Goal: Navigation & Orientation: Find specific page/section

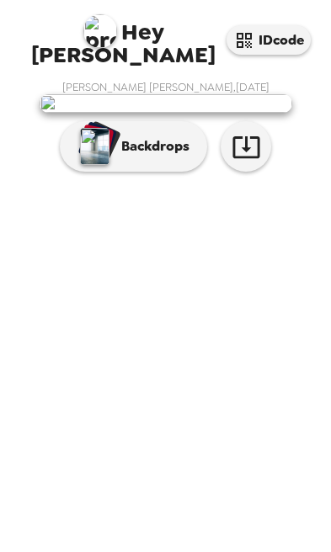
click at [120, 157] on p "Backdrops" at bounding box center [151, 146] width 77 height 20
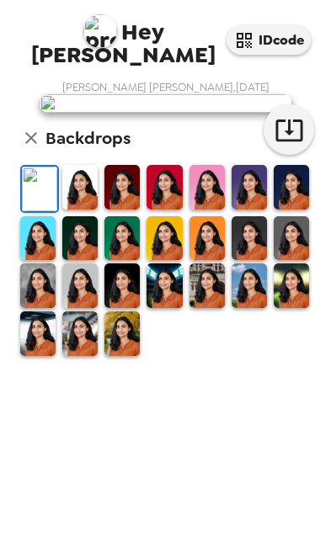
click at [171, 210] on img at bounding box center [163, 187] width 35 height 45
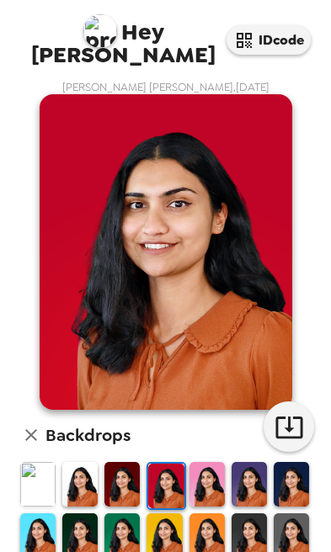
scroll to position [35, 0]
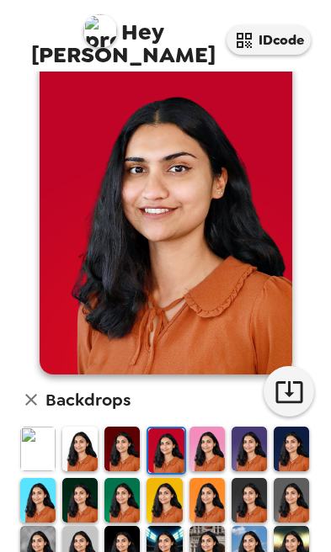
click at [207, 506] on img at bounding box center [206, 500] width 35 height 45
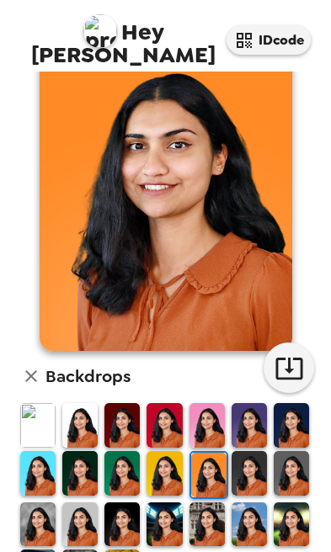
scroll to position [58, 0]
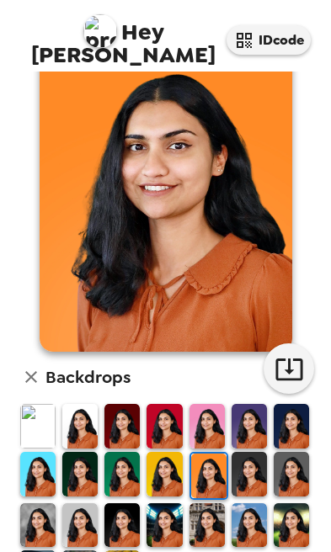
click at [91, 430] on img at bounding box center [79, 426] width 35 height 45
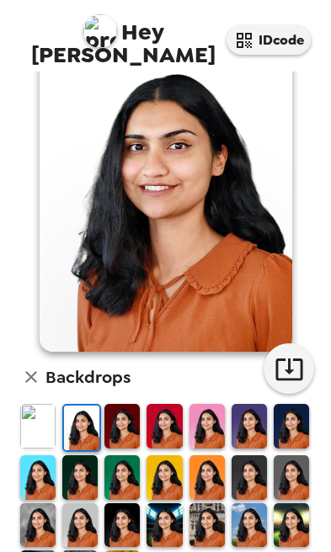
scroll to position [55, 0]
click at [251, 482] on img at bounding box center [249, 477] width 35 height 45
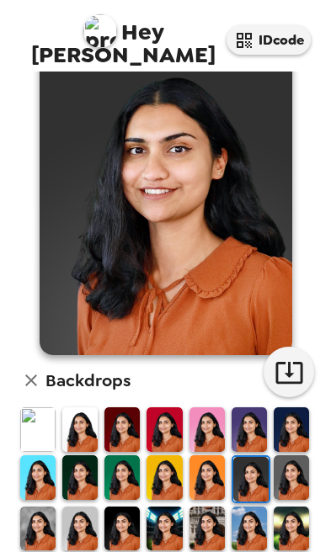
click at [237, 493] on img at bounding box center [250, 479] width 35 height 45
click at [205, 492] on img at bounding box center [206, 477] width 35 height 45
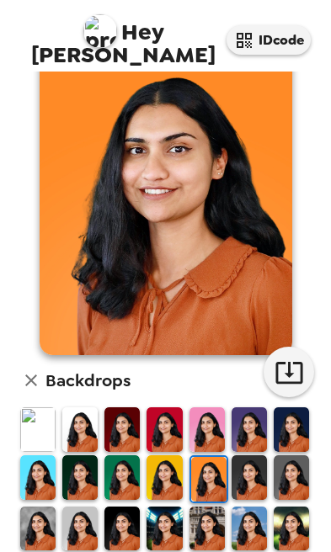
click at [294, 476] on img at bounding box center [291, 477] width 35 height 45
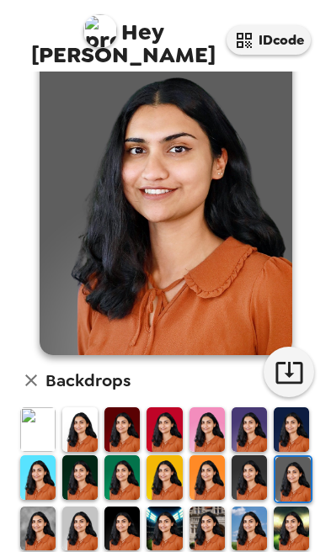
click at [49, 429] on img at bounding box center [37, 429] width 35 height 45
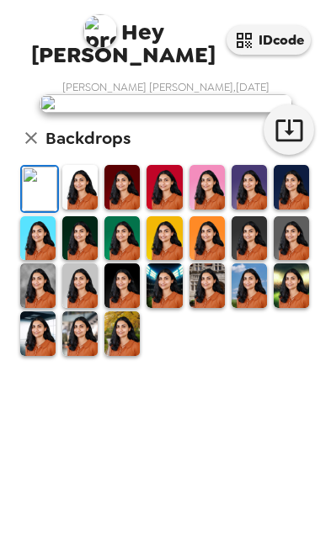
click at [96, 210] on img at bounding box center [79, 187] width 35 height 45
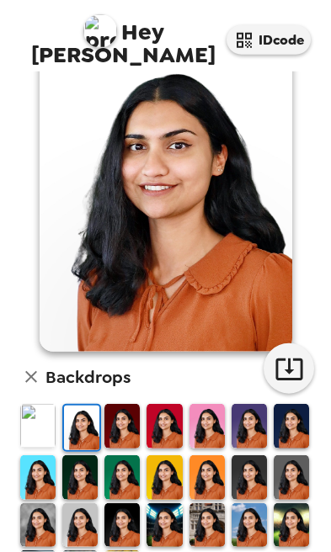
scroll to position [54, 0]
click at [88, 503] on img at bounding box center [79, 525] width 35 height 45
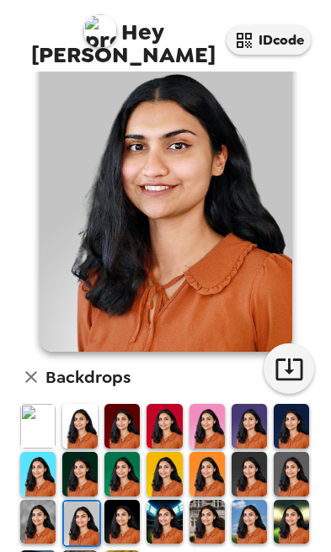
scroll to position [55, 0]
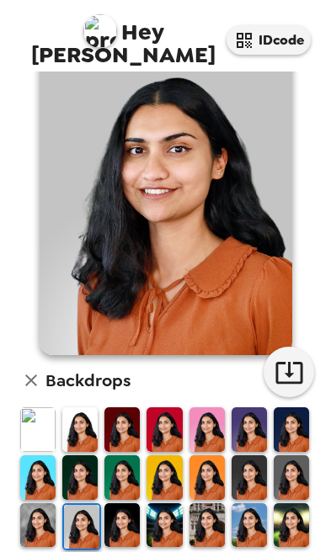
click at [87, 407] on img at bounding box center [79, 429] width 35 height 45
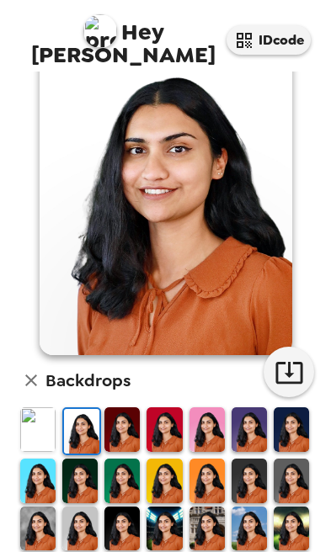
click at [163, 407] on img at bounding box center [163, 429] width 35 height 45
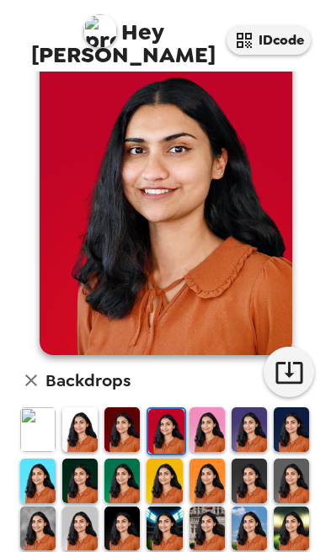
click at [136, 507] on img at bounding box center [121, 529] width 35 height 45
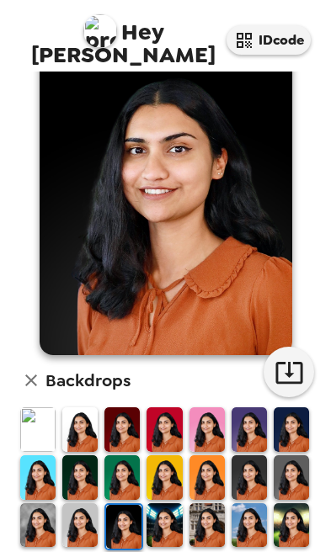
click at [170, 503] on img at bounding box center [163, 525] width 35 height 45
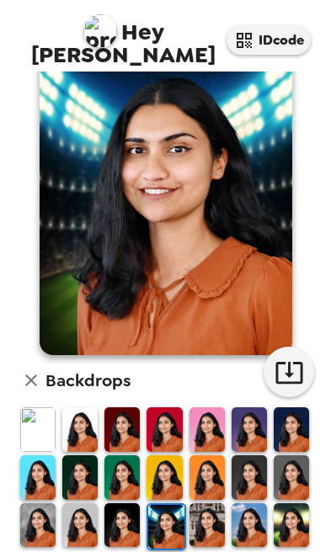
click at [254, 455] on img at bounding box center [249, 477] width 35 height 45
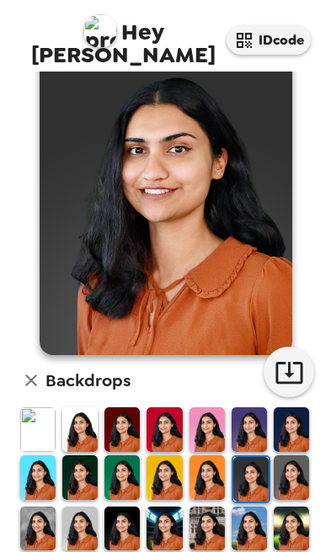
click at [213, 407] on img at bounding box center [206, 429] width 35 height 45
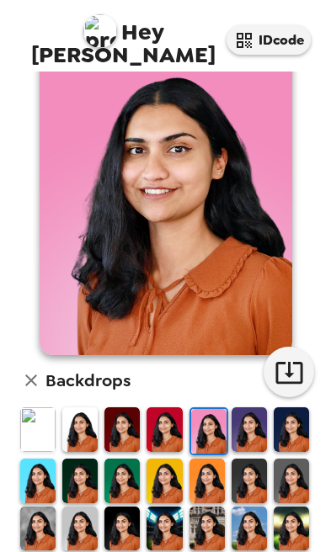
click at [127, 507] on img at bounding box center [121, 529] width 35 height 45
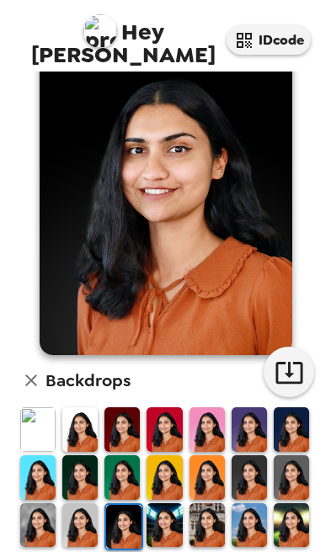
click at [46, 407] on img at bounding box center [37, 429] width 35 height 45
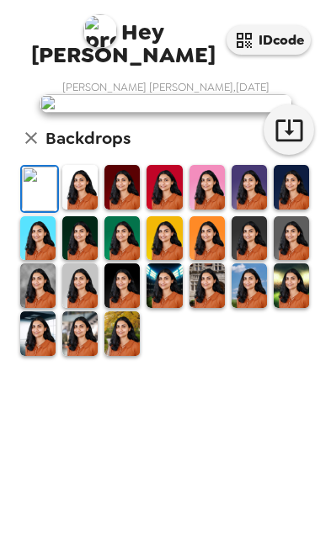
click at [117, 308] on img at bounding box center [121, 285] width 35 height 45
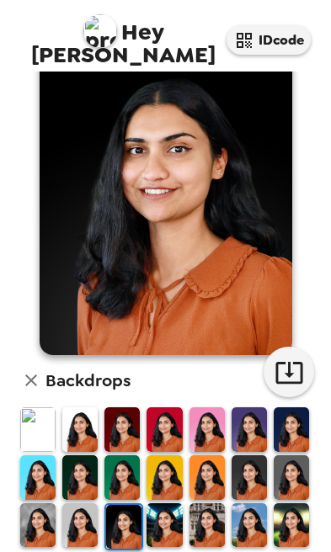
click at [173, 503] on img at bounding box center [163, 525] width 35 height 45
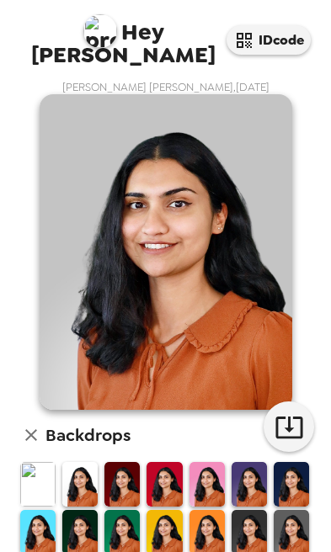
scroll to position [55, 0]
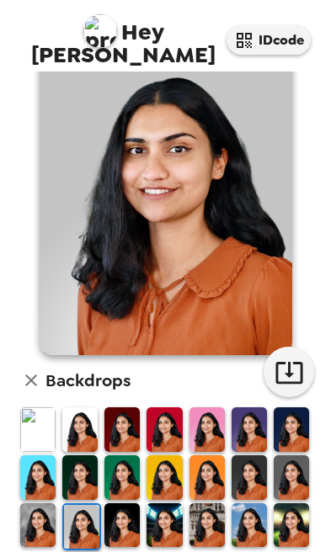
click at [44, 503] on img at bounding box center [37, 525] width 35 height 45
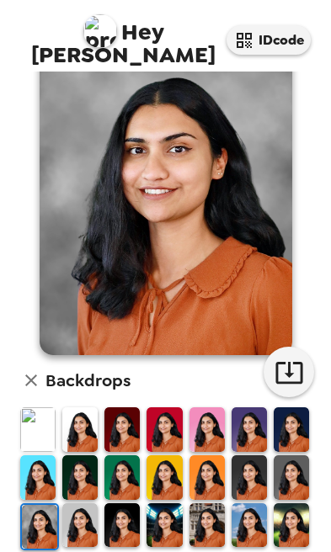
click at [88, 407] on img at bounding box center [79, 429] width 35 height 45
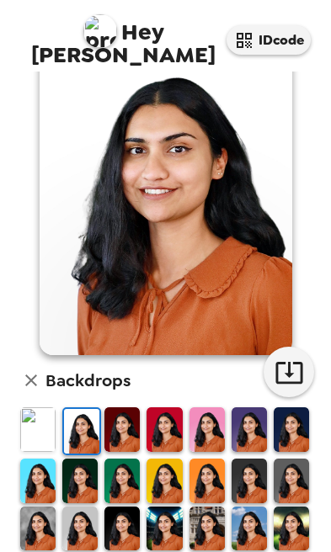
click at [135, 407] on img at bounding box center [121, 429] width 35 height 45
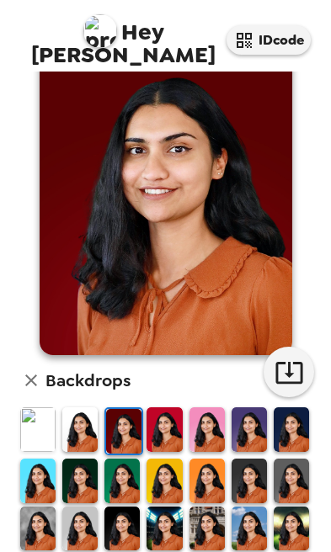
click at [168, 407] on img at bounding box center [163, 429] width 35 height 45
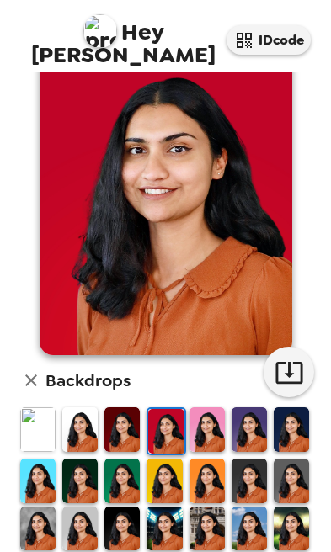
click at [211, 407] on img at bounding box center [206, 429] width 35 height 45
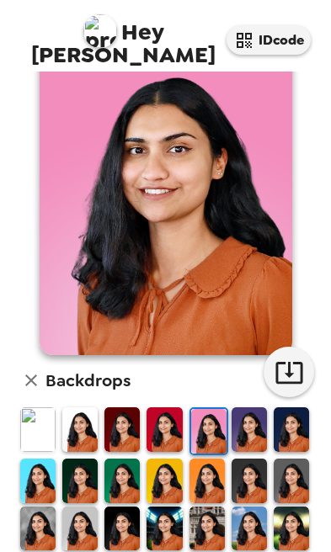
click at [250, 407] on img at bounding box center [249, 429] width 35 height 45
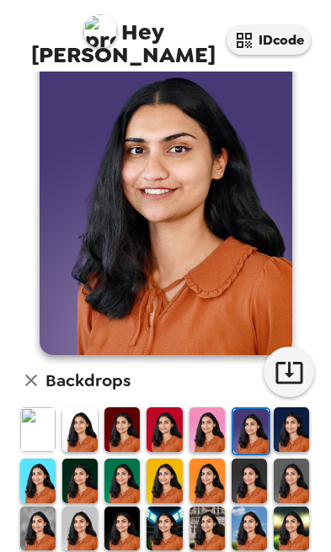
click at [301, 407] on img at bounding box center [291, 429] width 35 height 45
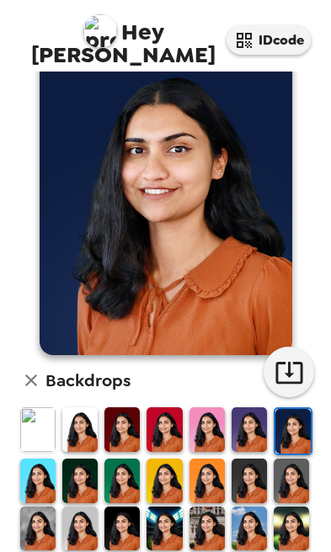
click at [125, 459] on img at bounding box center [121, 481] width 35 height 45
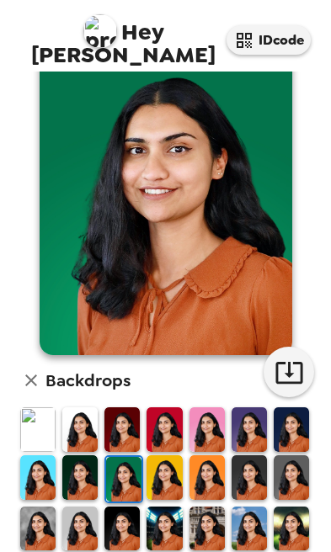
click at [175, 455] on img at bounding box center [163, 477] width 35 height 45
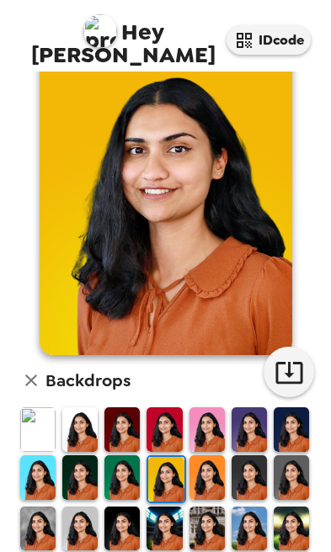
click at [248, 455] on img at bounding box center [249, 477] width 35 height 45
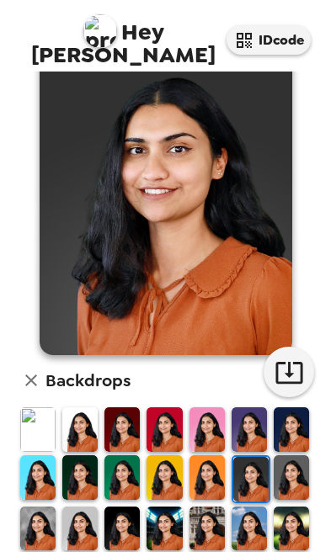
click at [301, 455] on img at bounding box center [291, 477] width 35 height 45
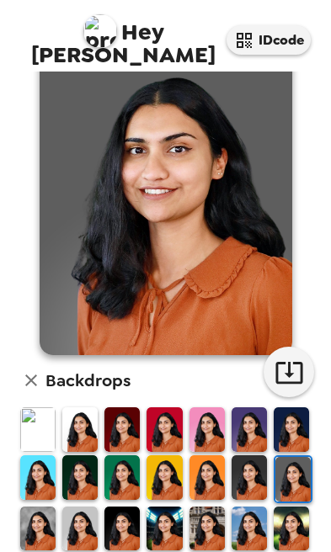
click at [244, 455] on img at bounding box center [249, 477] width 35 height 45
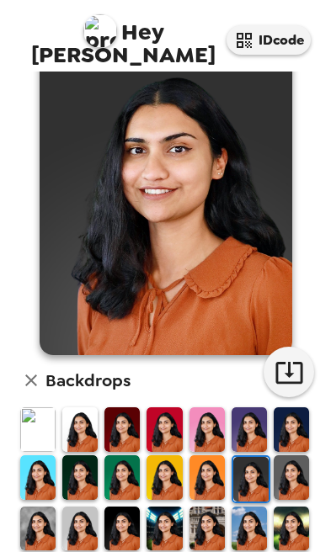
click at [35, 507] on img at bounding box center [37, 529] width 35 height 45
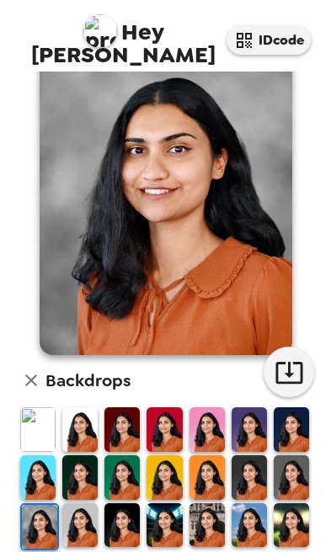
click at [40, 407] on img at bounding box center [37, 429] width 35 height 45
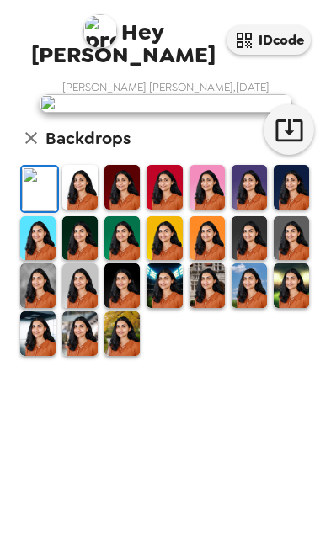
click at [216, 308] on img at bounding box center [206, 285] width 35 height 45
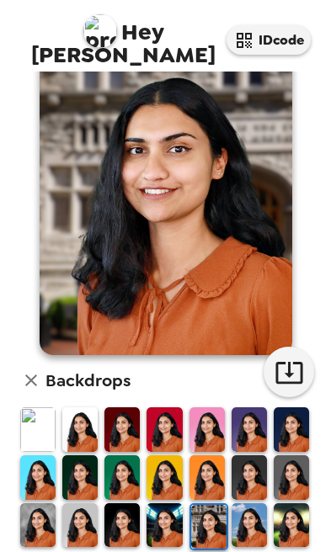
click at [237, 503] on img at bounding box center [249, 525] width 35 height 45
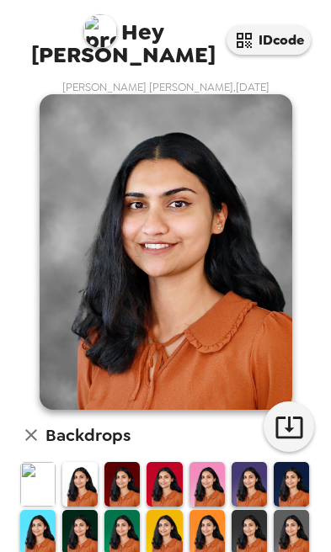
scroll to position [20, 0]
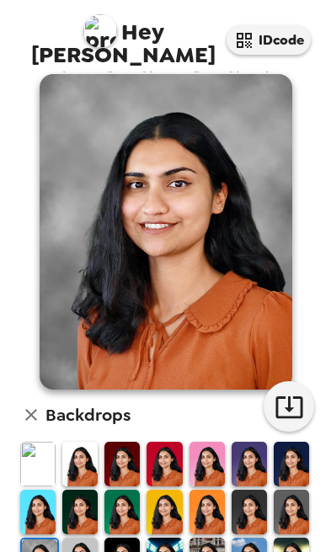
click at [173, 538] on img at bounding box center [163, 560] width 35 height 45
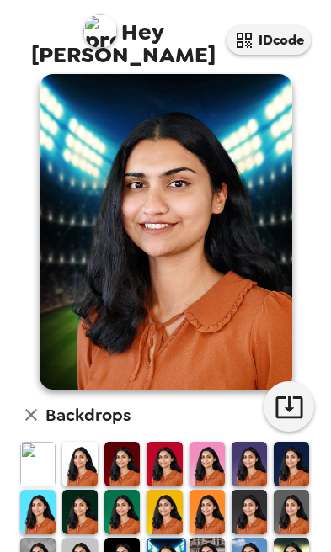
click at [212, 538] on img at bounding box center [206, 560] width 35 height 45
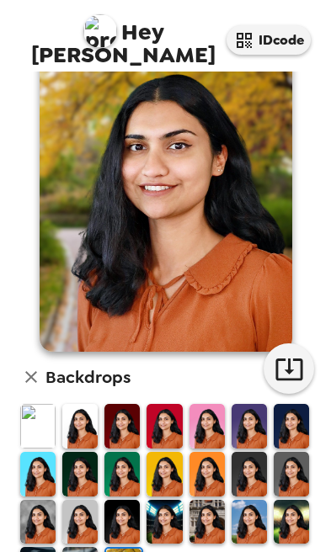
scroll to position [55, 0]
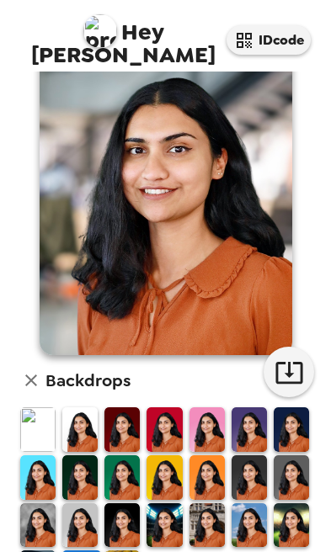
click at [290, 358] on icon "button" at bounding box center [288, 372] width 29 height 29
click at [85, 407] on img at bounding box center [79, 429] width 35 height 45
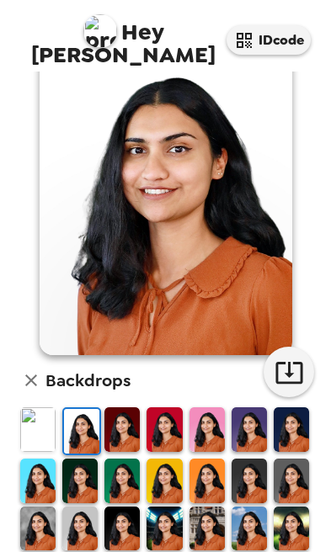
click at [135, 407] on img at bounding box center [121, 429] width 35 height 45
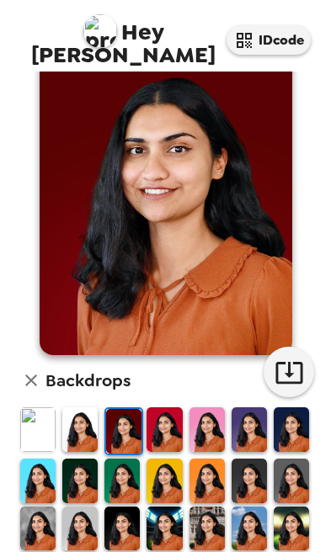
click at [171, 407] on img at bounding box center [163, 429] width 35 height 45
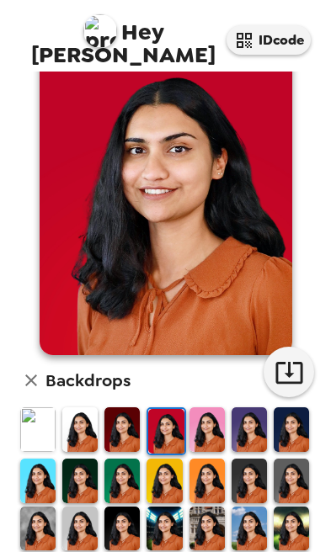
click at [205, 407] on img at bounding box center [206, 429] width 35 height 45
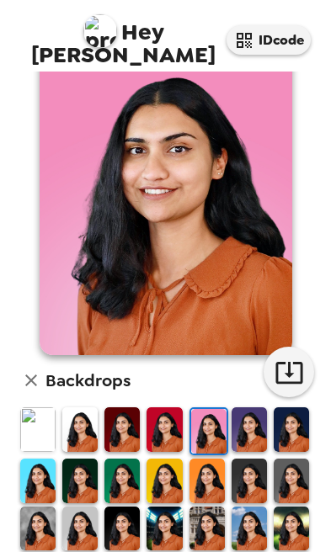
click at [249, 407] on img at bounding box center [249, 429] width 35 height 45
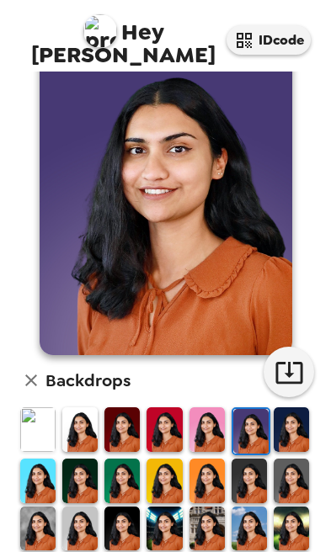
click at [295, 407] on img at bounding box center [291, 429] width 35 height 45
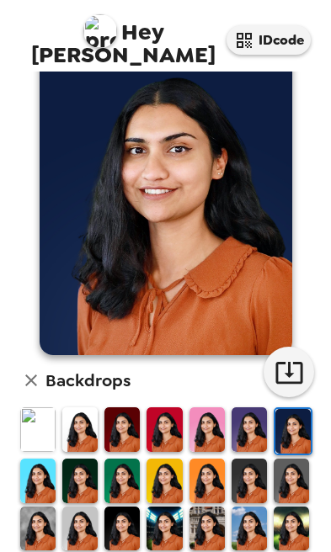
click at [64, 459] on img at bounding box center [79, 481] width 35 height 45
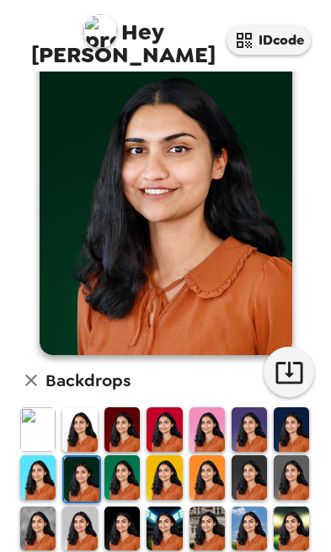
click at [123, 455] on img at bounding box center [121, 477] width 35 height 45
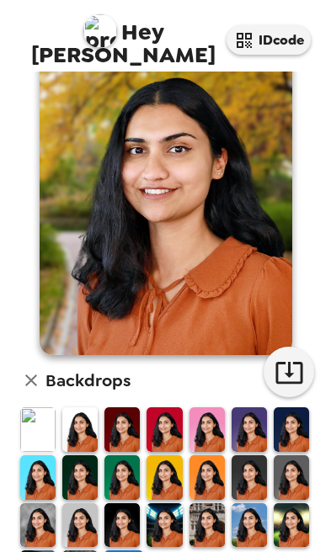
click at [81, 503] on img at bounding box center [79, 525] width 35 height 45
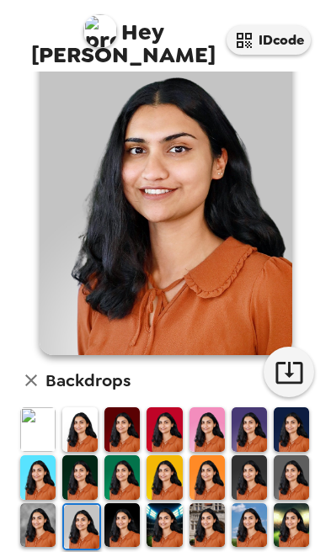
click at [285, 358] on icon "button" at bounding box center [288, 372] width 29 height 29
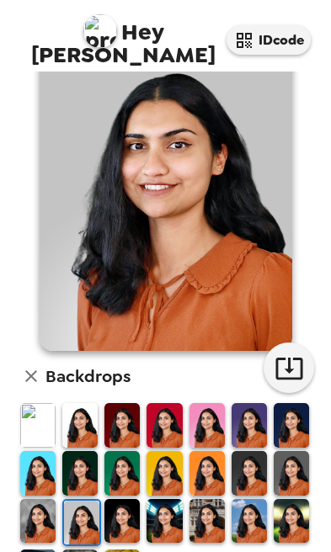
scroll to position [58, 0]
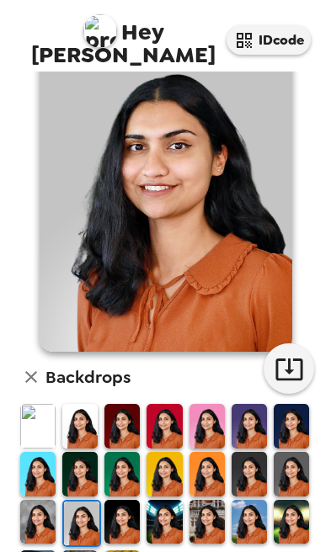
click at [291, 367] on icon "button" at bounding box center [288, 368] width 29 height 29
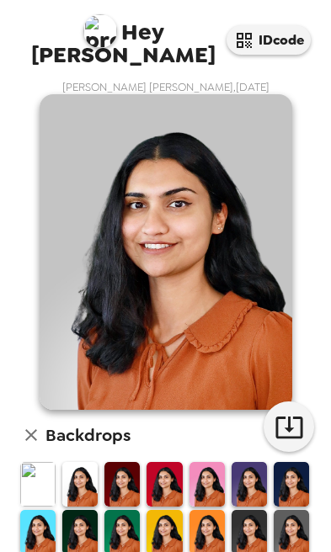
scroll to position [0, 0]
click at [83, 48] on img at bounding box center [100, 31] width 34 height 34
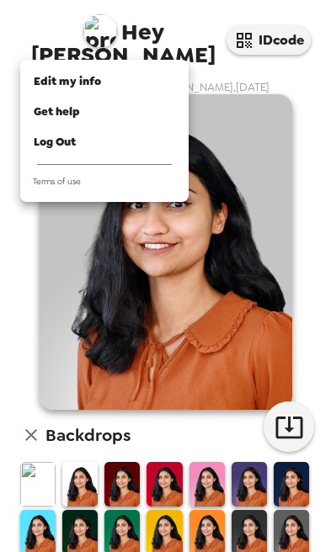
click at [8, 369] on div at bounding box center [165, 276] width 331 height 552
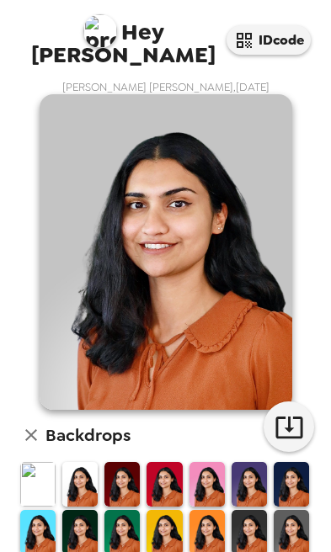
scroll to position [72, 0]
click at [301, 417] on icon "button" at bounding box center [288, 428] width 27 height 22
click at [39, 425] on icon "button" at bounding box center [31, 435] width 20 height 20
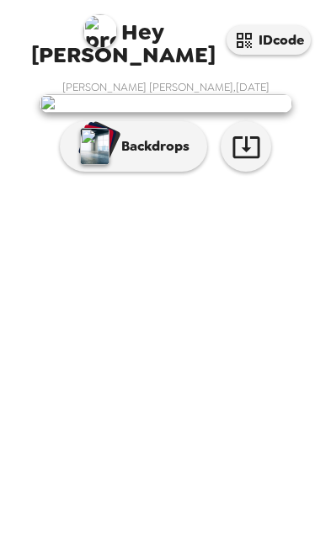
click at [257, 162] on icon "button" at bounding box center [246, 146] width 29 height 29
click at [197, 113] on img at bounding box center [166, 103] width 253 height 19
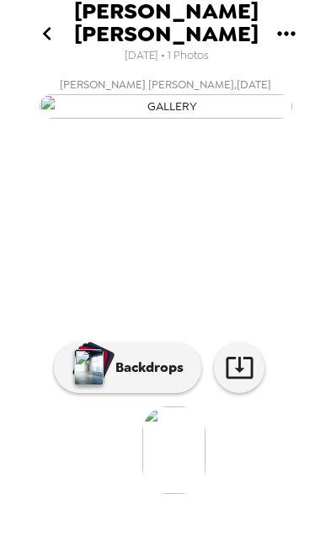
click at [144, 393] on button "Backdrops" at bounding box center [127, 368] width 147 height 51
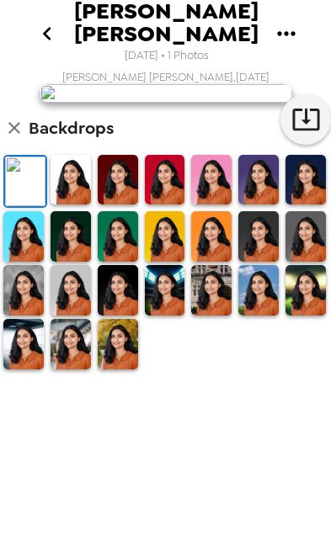
scroll to position [39, 0]
click at [72, 205] on img at bounding box center [71, 180] width 40 height 51
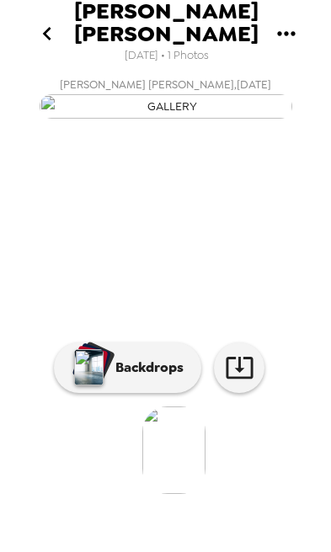
click at [155, 393] on button "Backdrops" at bounding box center [127, 368] width 147 height 51
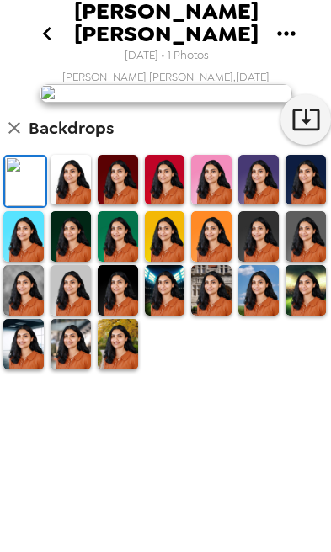
click at [71, 205] on img at bounding box center [71, 180] width 40 height 51
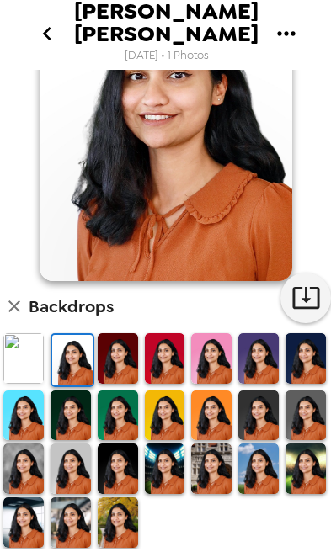
scroll to position [117, 0]
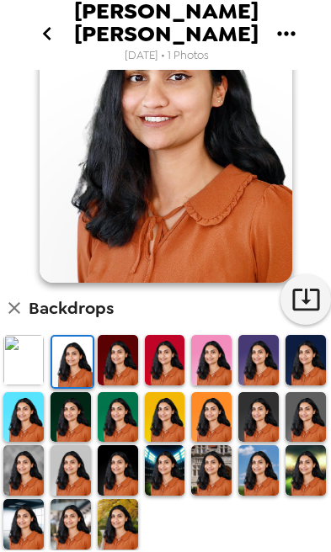
click at [75, 535] on img at bounding box center [71, 524] width 40 height 51
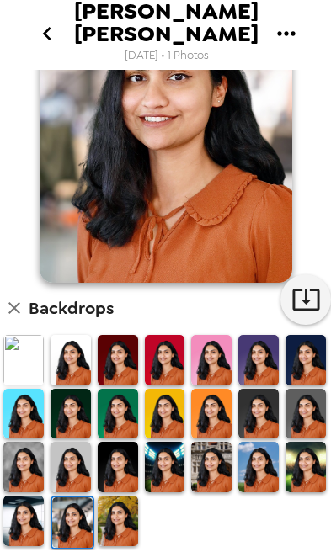
click at [19, 301] on icon "button" at bounding box center [14, 308] width 20 height 20
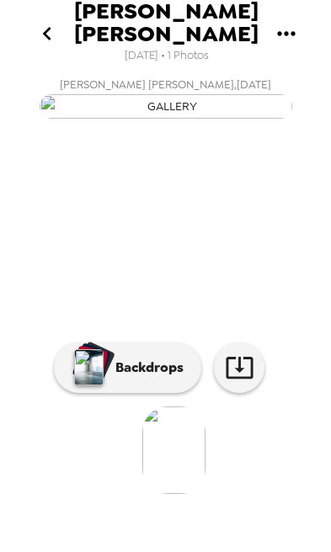
scroll to position [16, 0]
click at [152, 393] on button "Backdrops" at bounding box center [127, 368] width 147 height 51
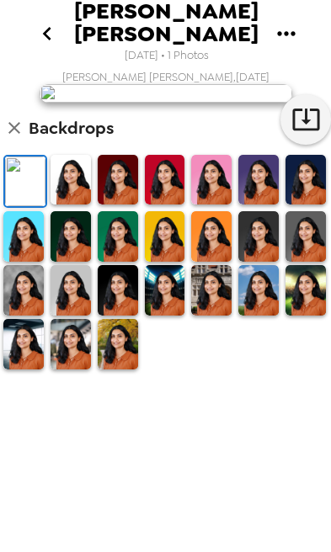
scroll to position [61, 0]
click at [74, 205] on img at bounding box center [71, 180] width 40 height 51
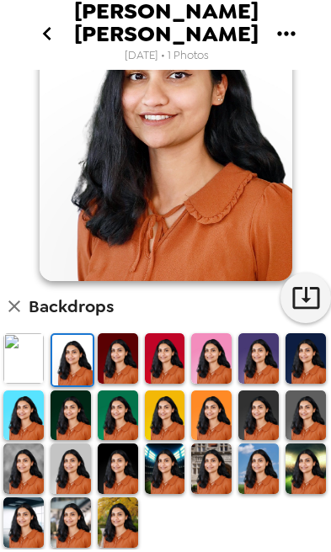
click at [76, 481] on img at bounding box center [71, 469] width 40 height 51
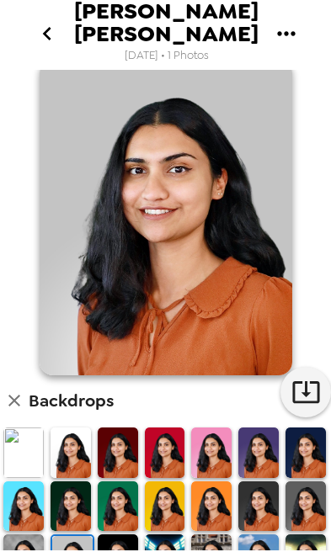
scroll to position [45, 0]
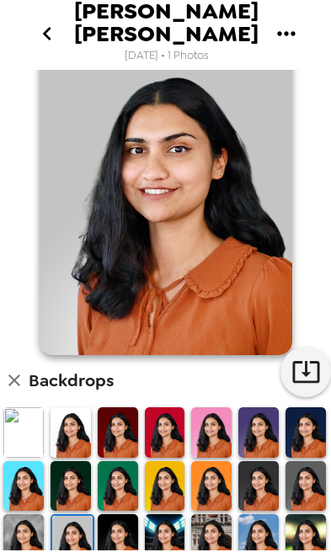
click at [304, 372] on icon "button" at bounding box center [305, 371] width 29 height 29
